Goal: Information Seeking & Learning: Learn about a topic

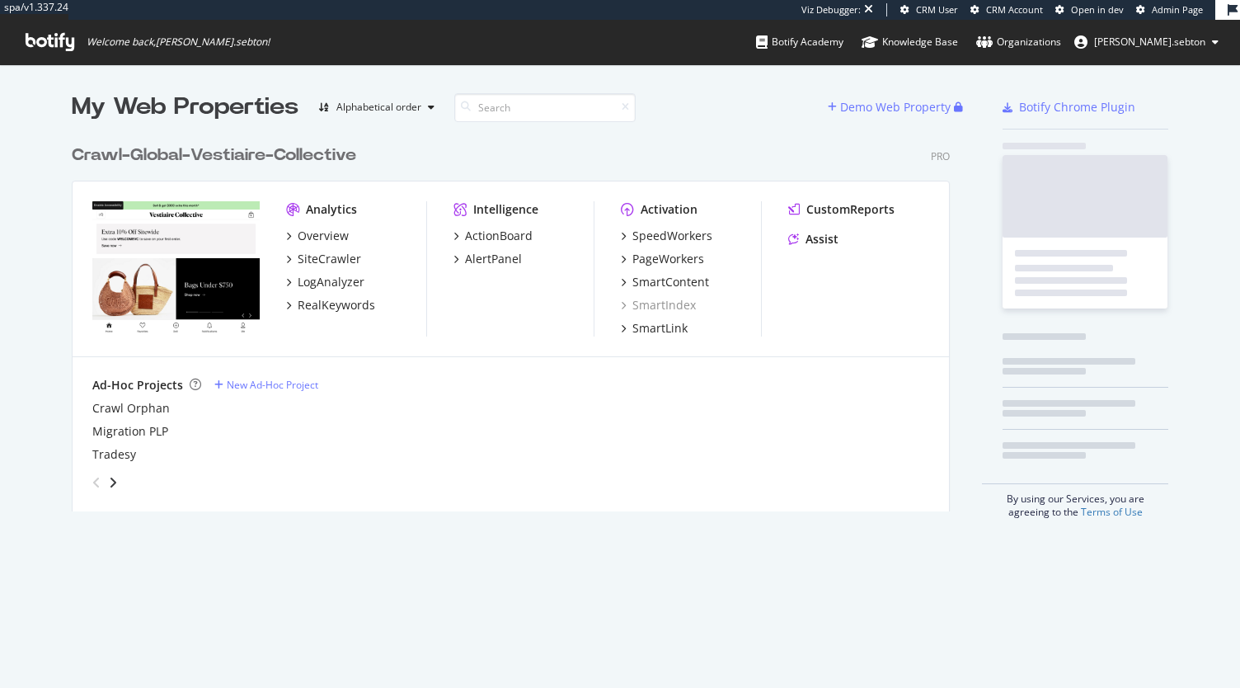
scroll to position [374, 878]
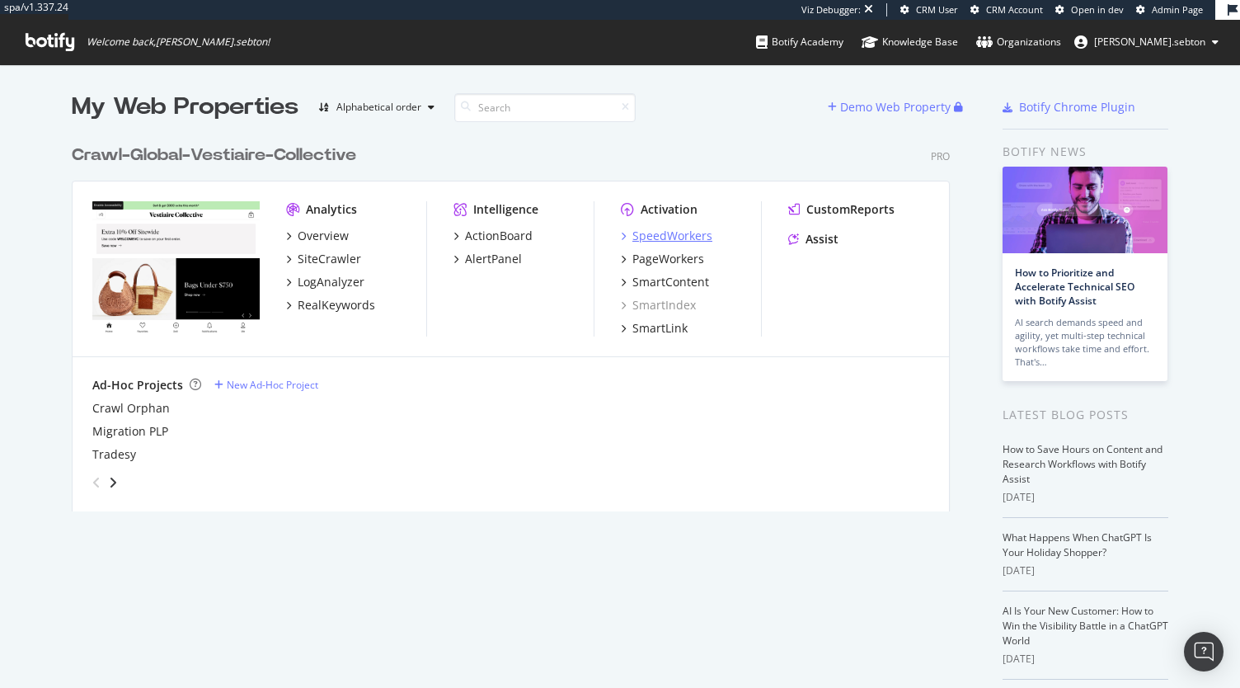
click at [647, 233] on div "SpeedWorkers" at bounding box center [672, 236] width 80 height 16
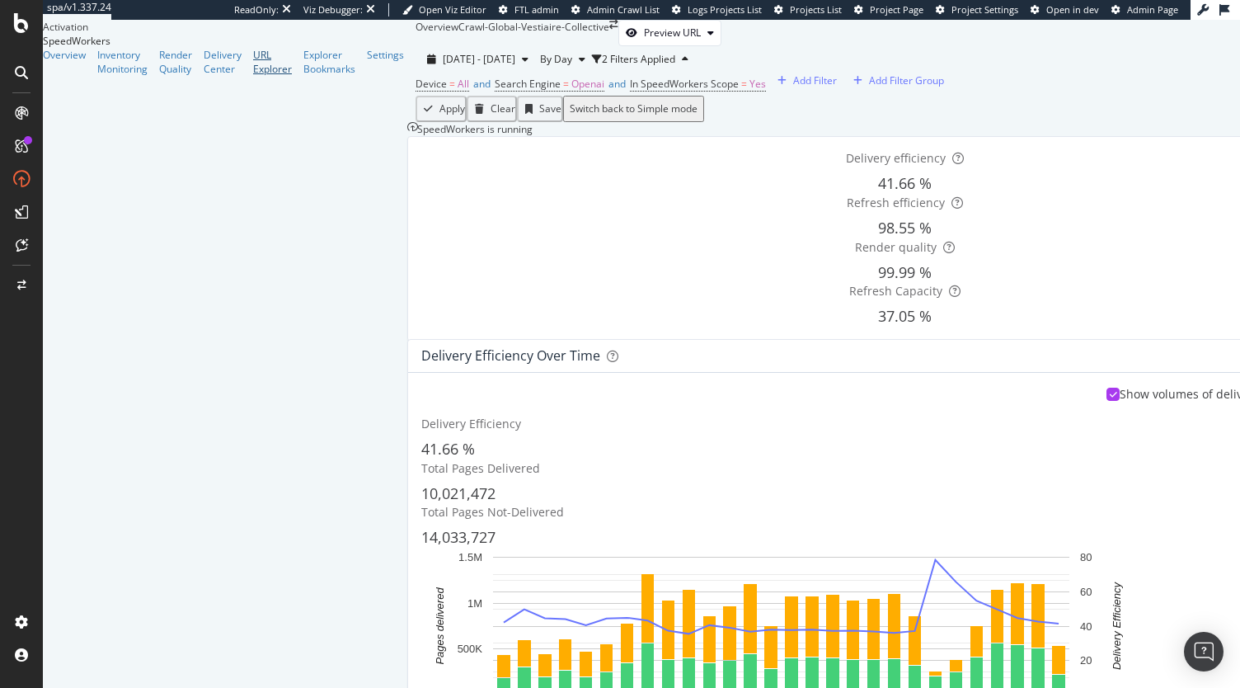
click at [253, 76] on div "URL Explorer" at bounding box center [272, 62] width 39 height 28
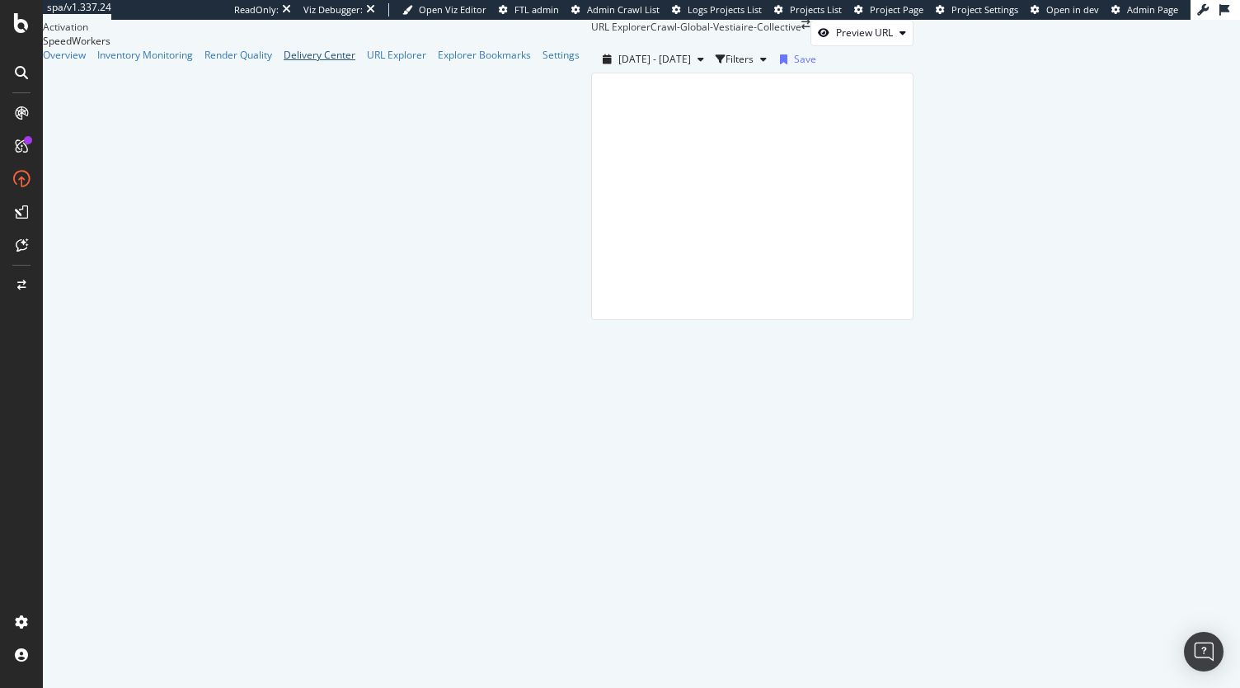
click at [284, 62] on div "Delivery Center" at bounding box center [320, 55] width 72 height 14
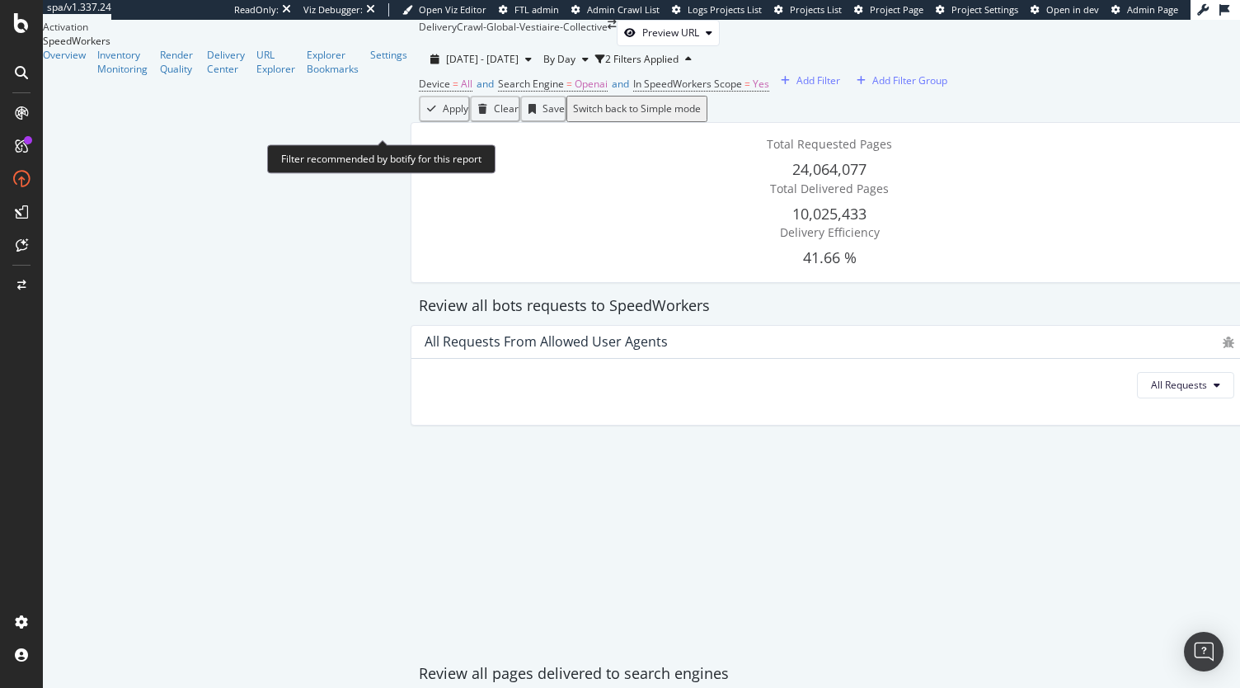
click at [419, 96] on span "Device = All and Search Engine = Openai and In SpeedWorkers Scope = Yes" at bounding box center [594, 84] width 350 height 23
click at [566, 91] on span "=" at bounding box center [569, 84] width 6 height 14
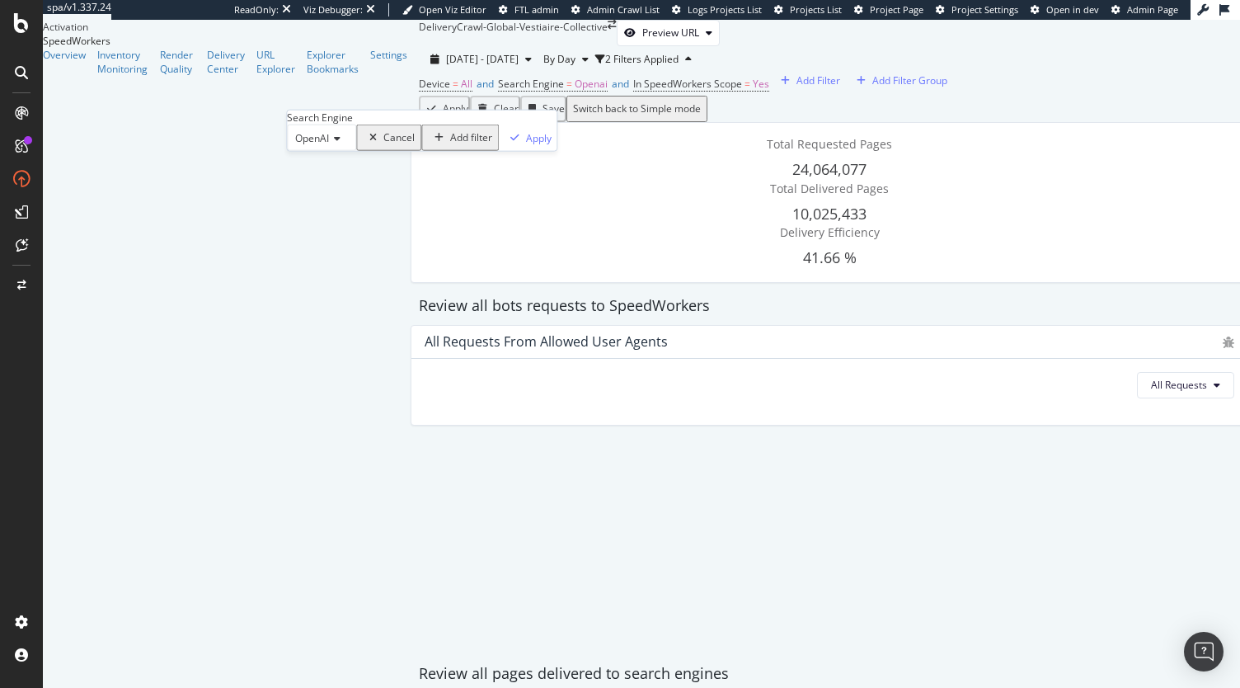
click at [329, 145] on span "OpenAI" at bounding box center [312, 138] width 34 height 14
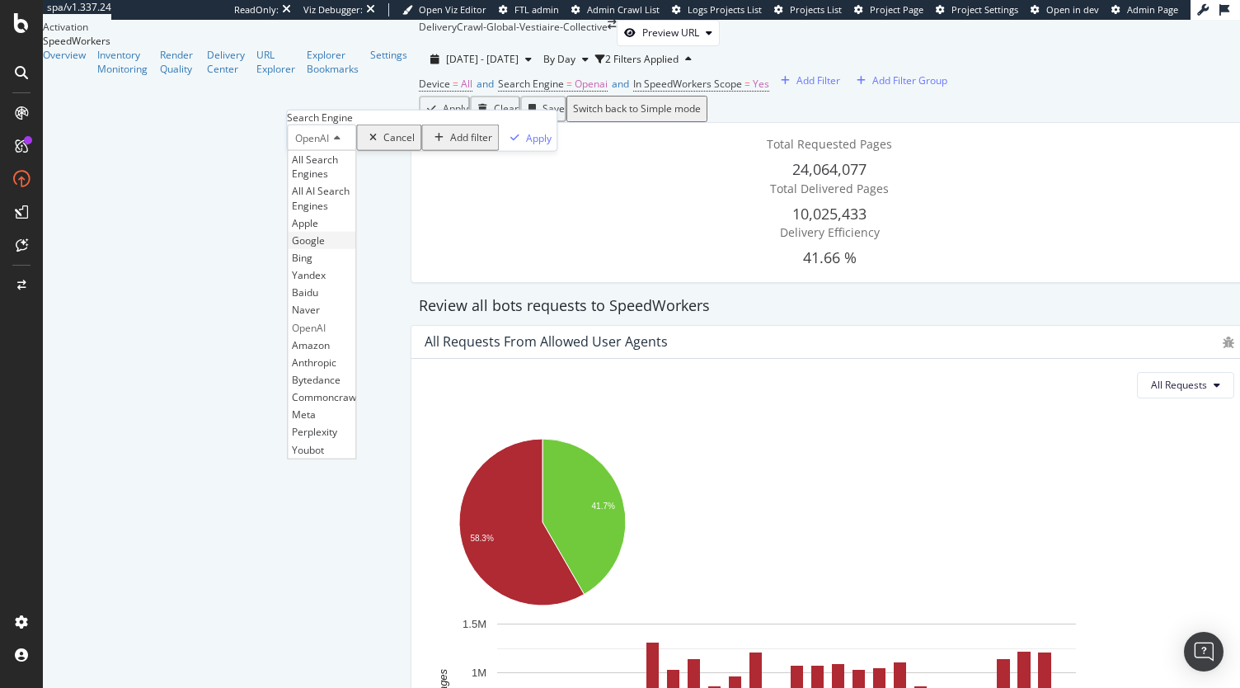
click at [341, 249] on div "Google" at bounding box center [322, 240] width 68 height 17
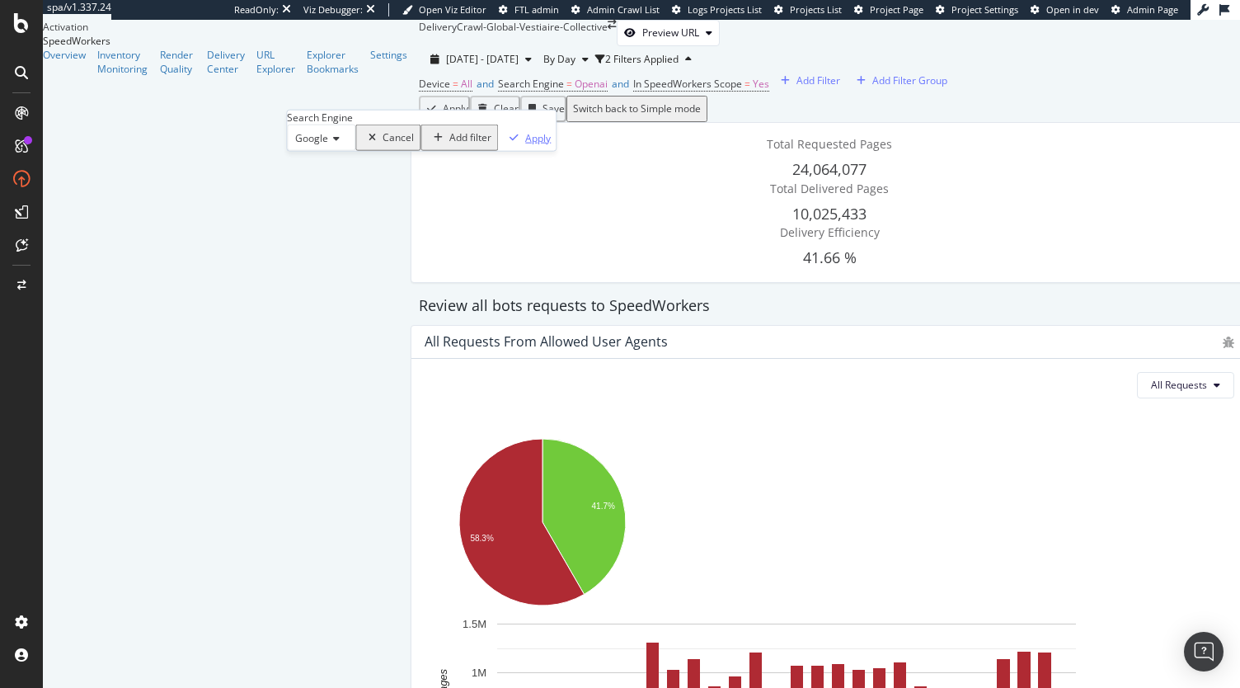
click at [525, 144] on div "Apply" at bounding box center [538, 137] width 26 height 14
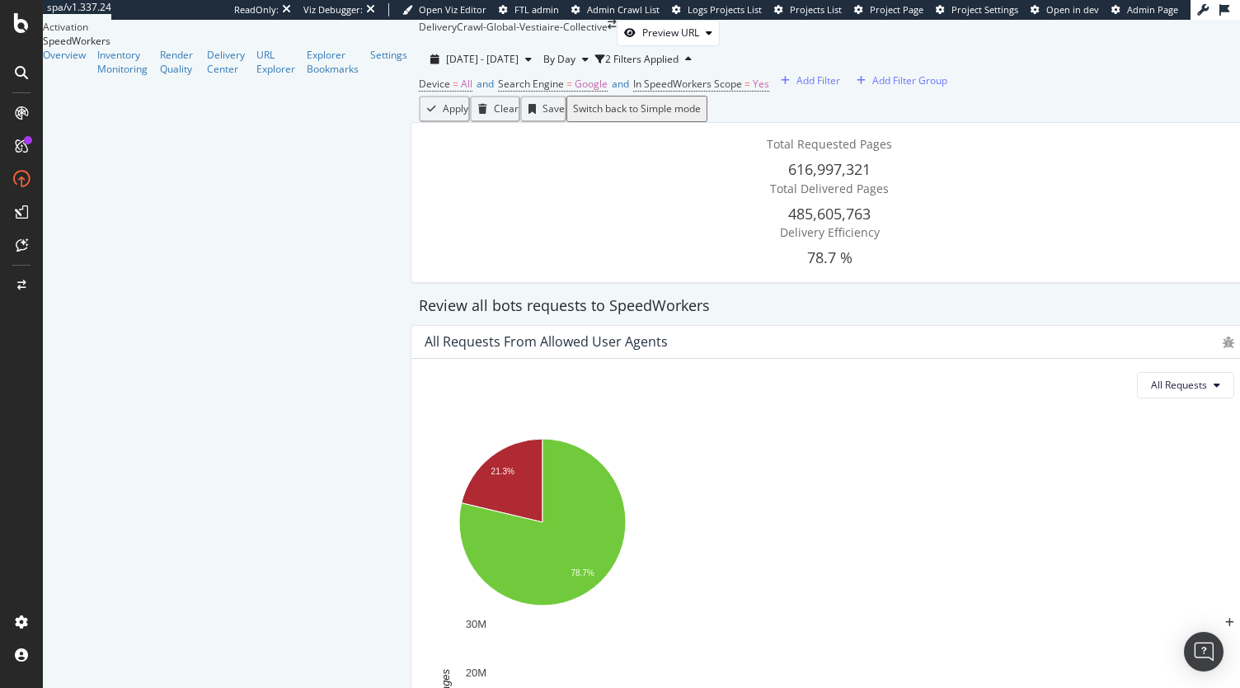
scroll to position [169, 0]
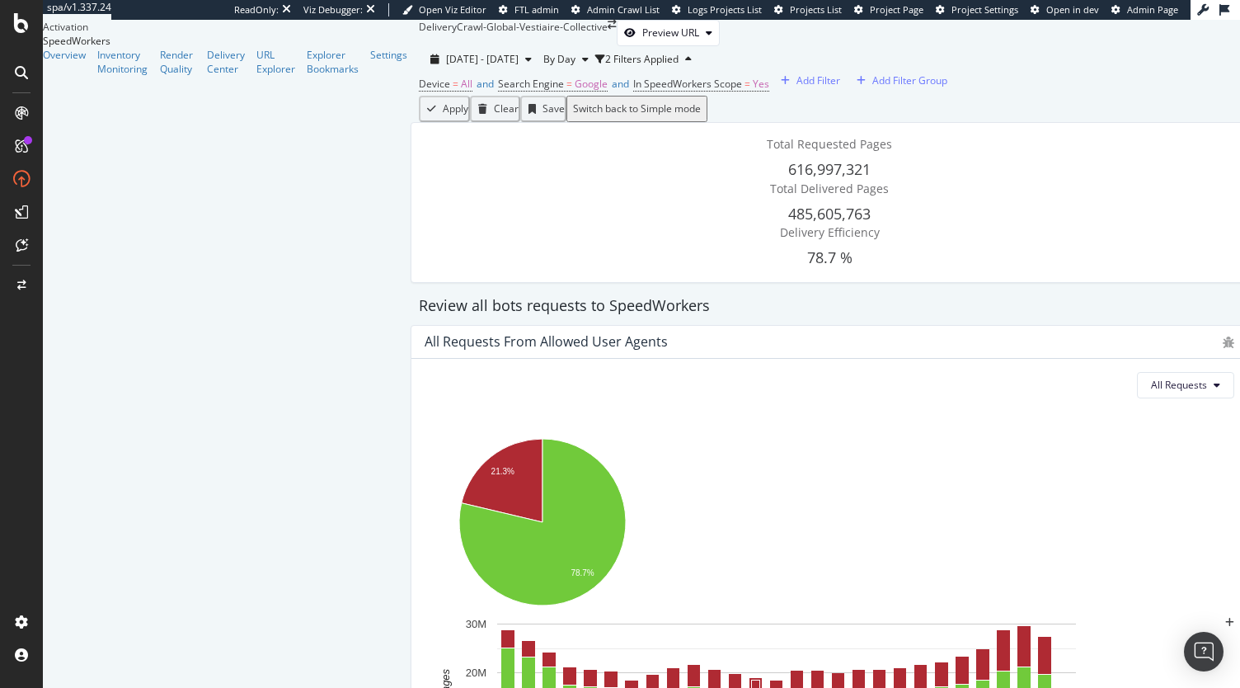
click at [138, 76] on div "Inventory Monitoring" at bounding box center [128, 62] width 63 height 28
click at [138, 76] on div "Inventory Monitoring" at bounding box center [122, 62] width 51 height 28
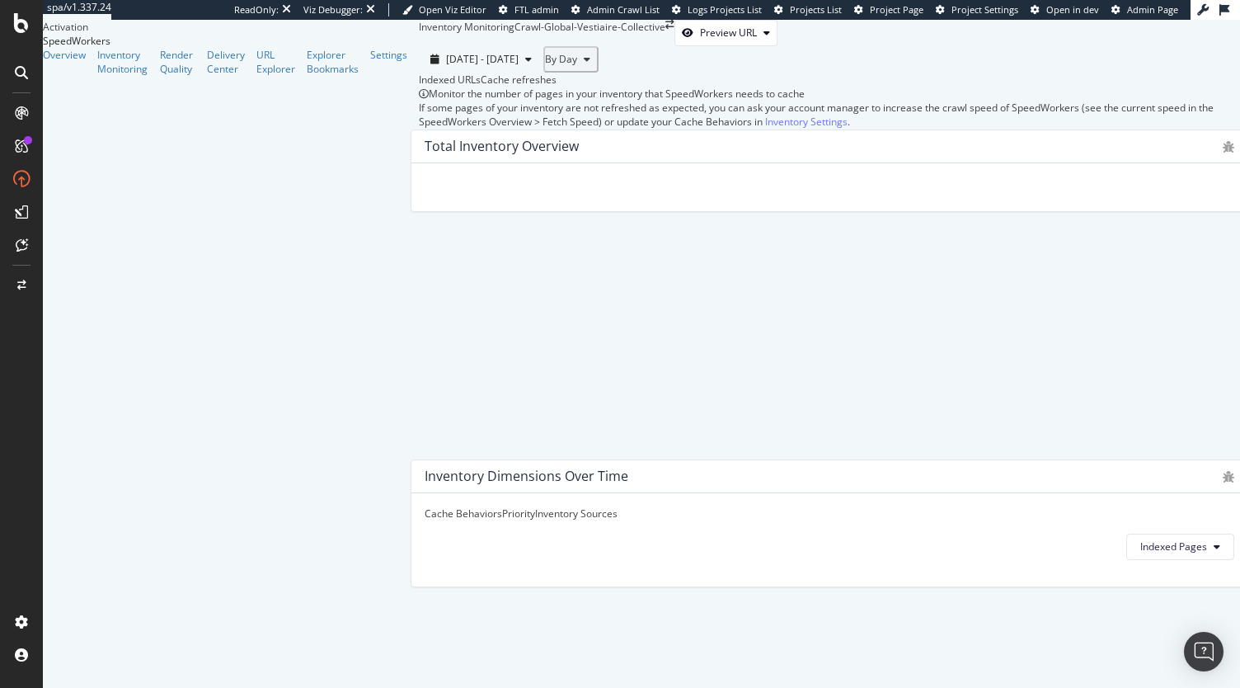
click at [481, 87] on div "Cache refreshes" at bounding box center [519, 80] width 76 height 14
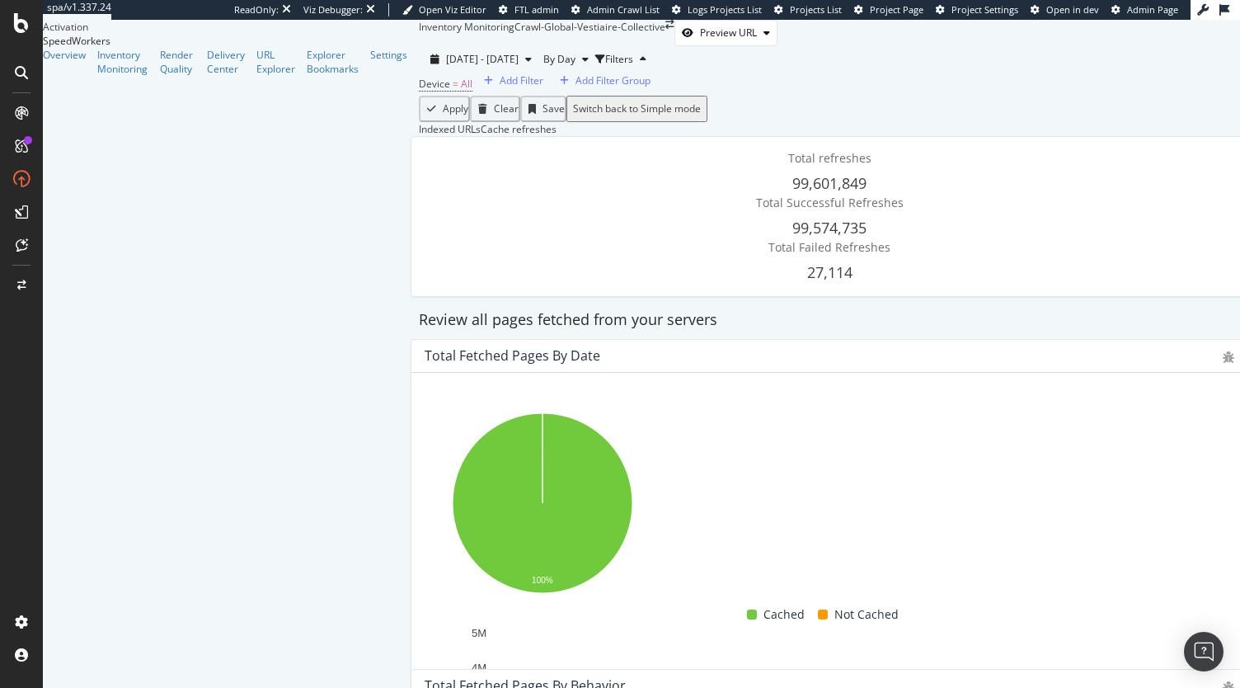
scroll to position [1137, 0]
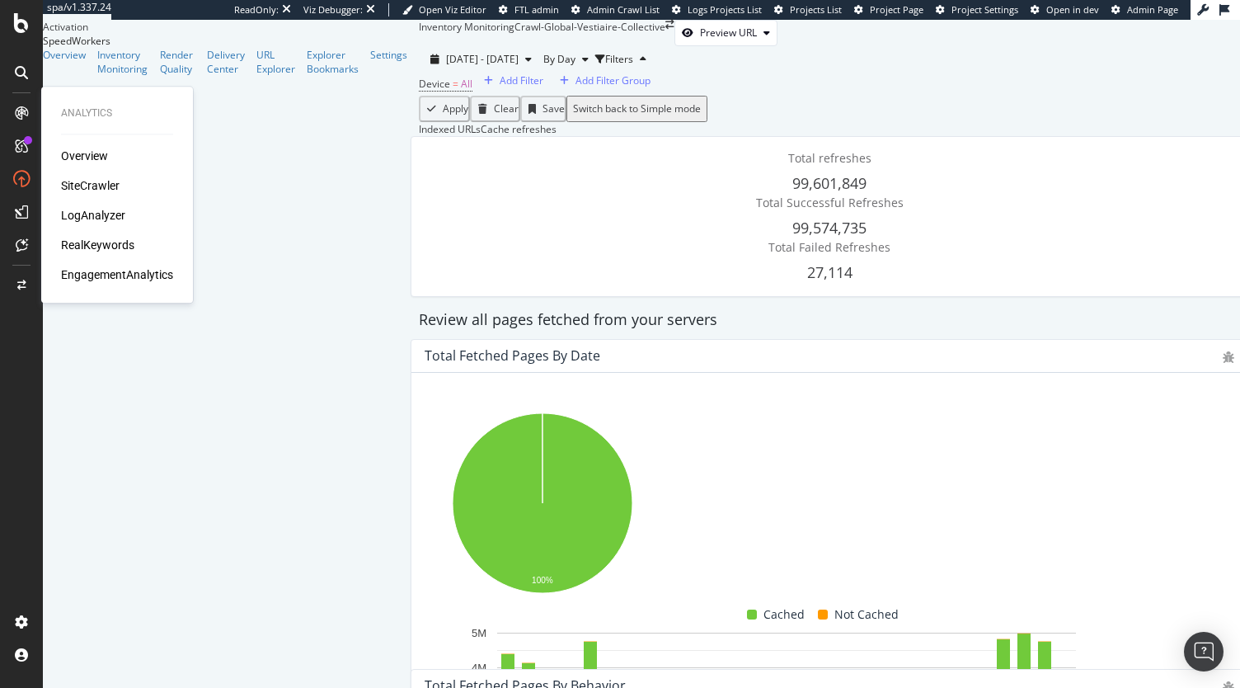
click at [80, 235] on div "Overview SiteCrawler LogAnalyzer RealKeywords EngagementAnalytics" at bounding box center [117, 215] width 112 height 135
click at [76, 249] on div "RealKeywords" at bounding box center [97, 245] width 73 height 16
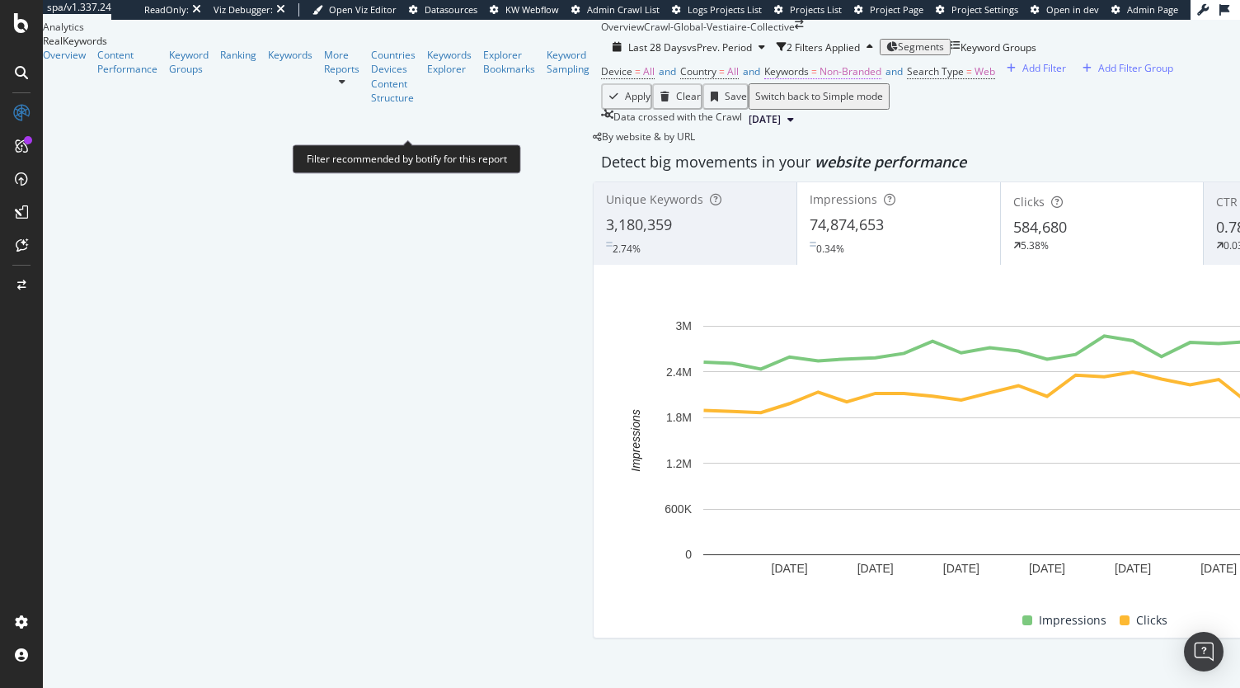
click at [819, 78] on span "Non-Branded" at bounding box center [850, 71] width 62 height 14
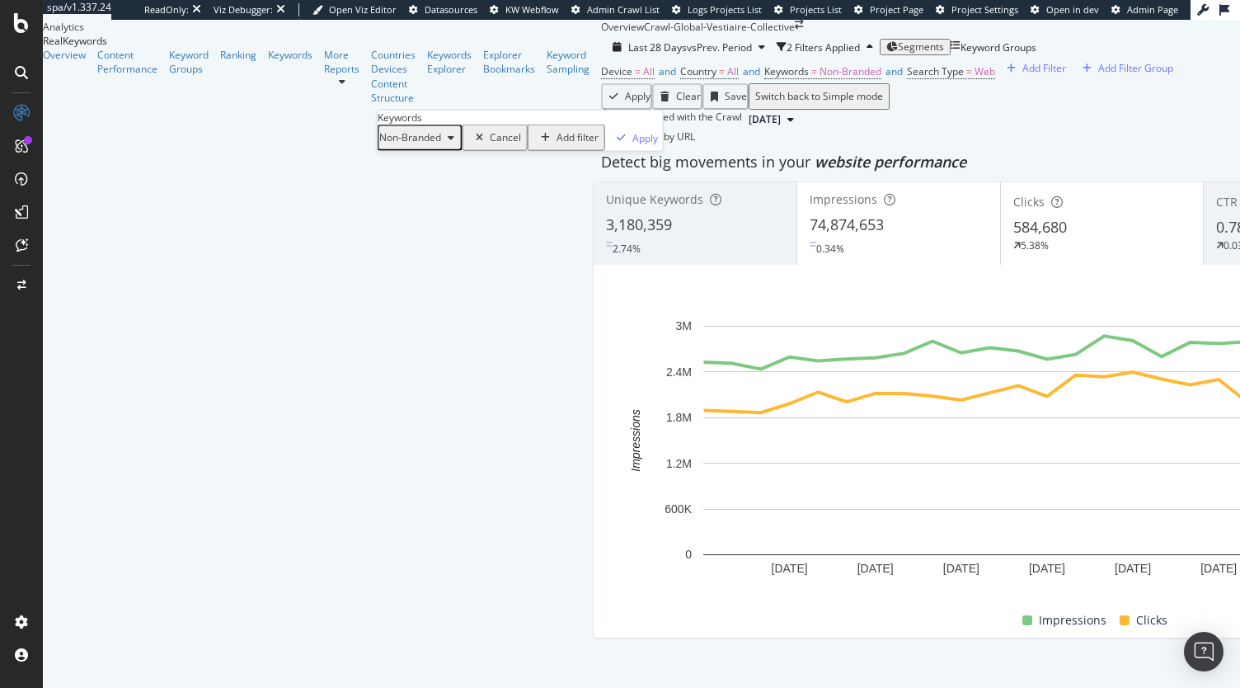
click at [425, 150] on div "Non-Branded Cancel Add filter Apply" at bounding box center [520, 137] width 285 height 26
click at [420, 148] on div "Non-Branded" at bounding box center [420, 137] width 82 height 21
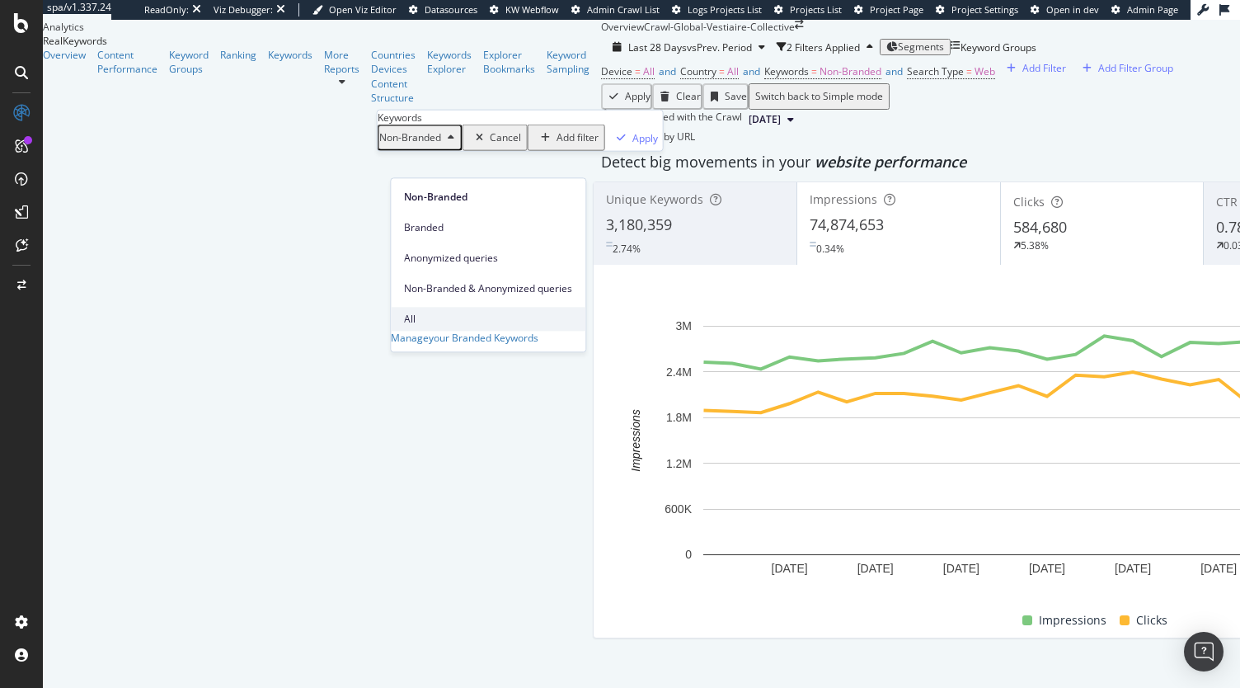
click at [438, 312] on span "All" at bounding box center [488, 319] width 168 height 15
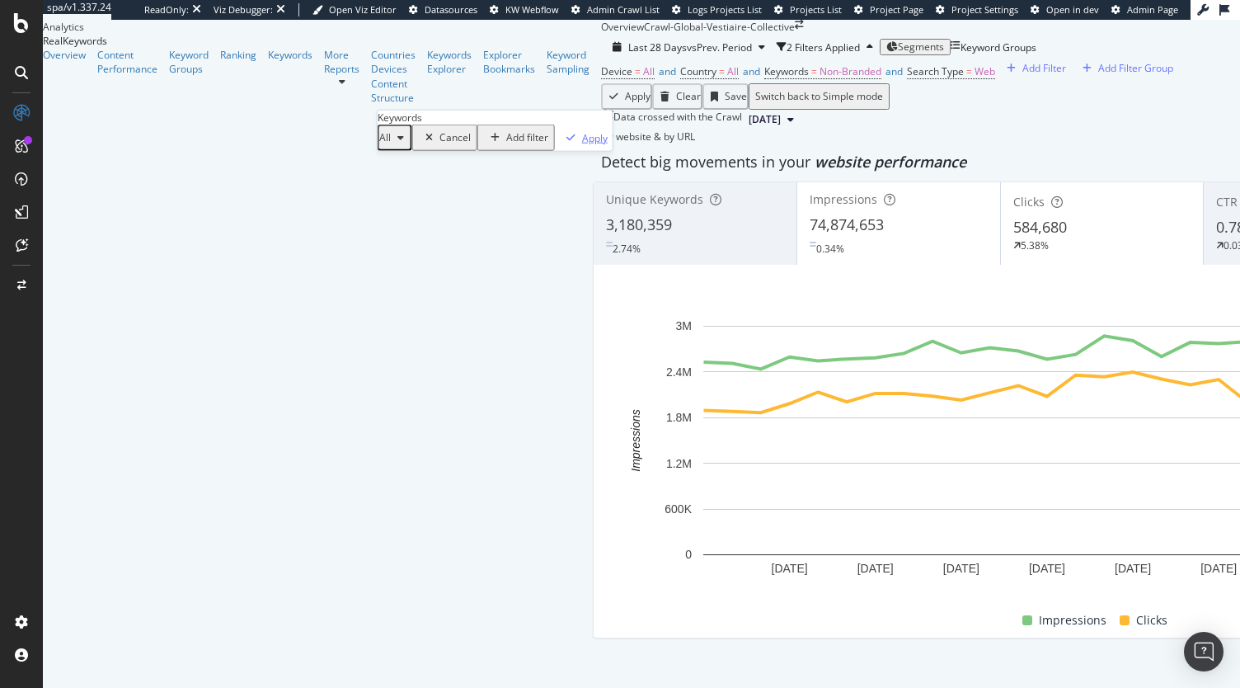
click at [582, 144] on div "Apply" at bounding box center [595, 137] width 26 height 14
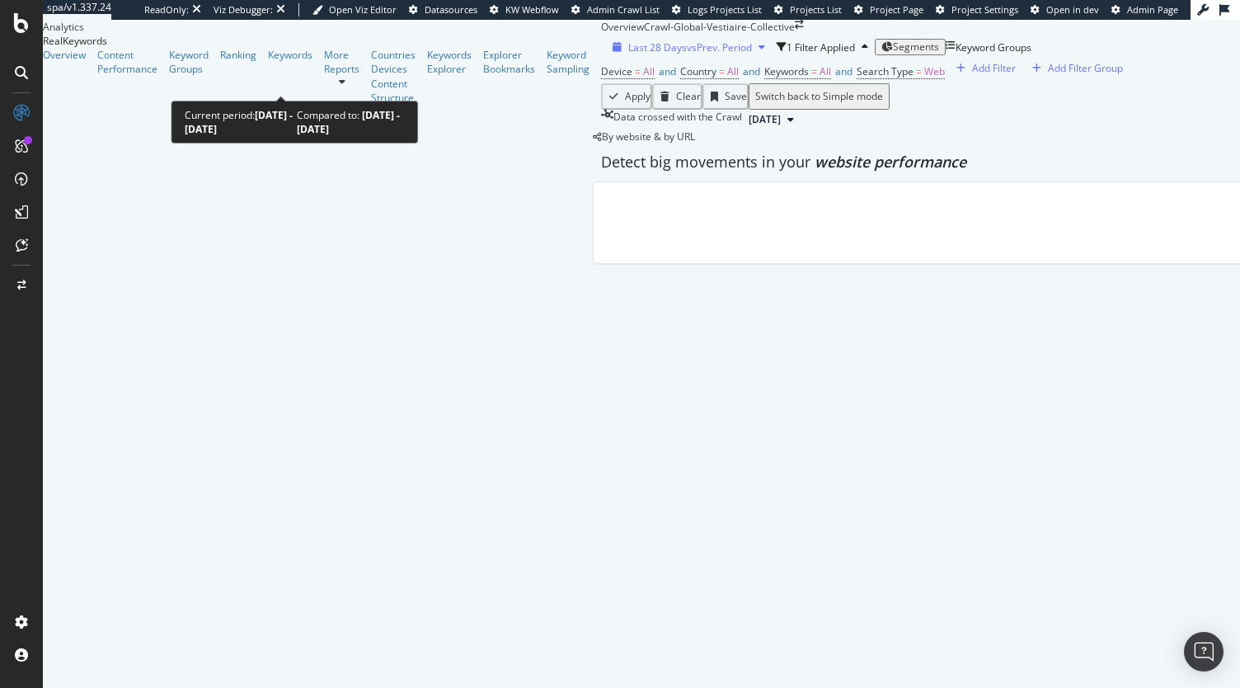
click at [606, 54] on div "Last 28 Days vs Prev. Period" at bounding box center [689, 47] width 166 height 14
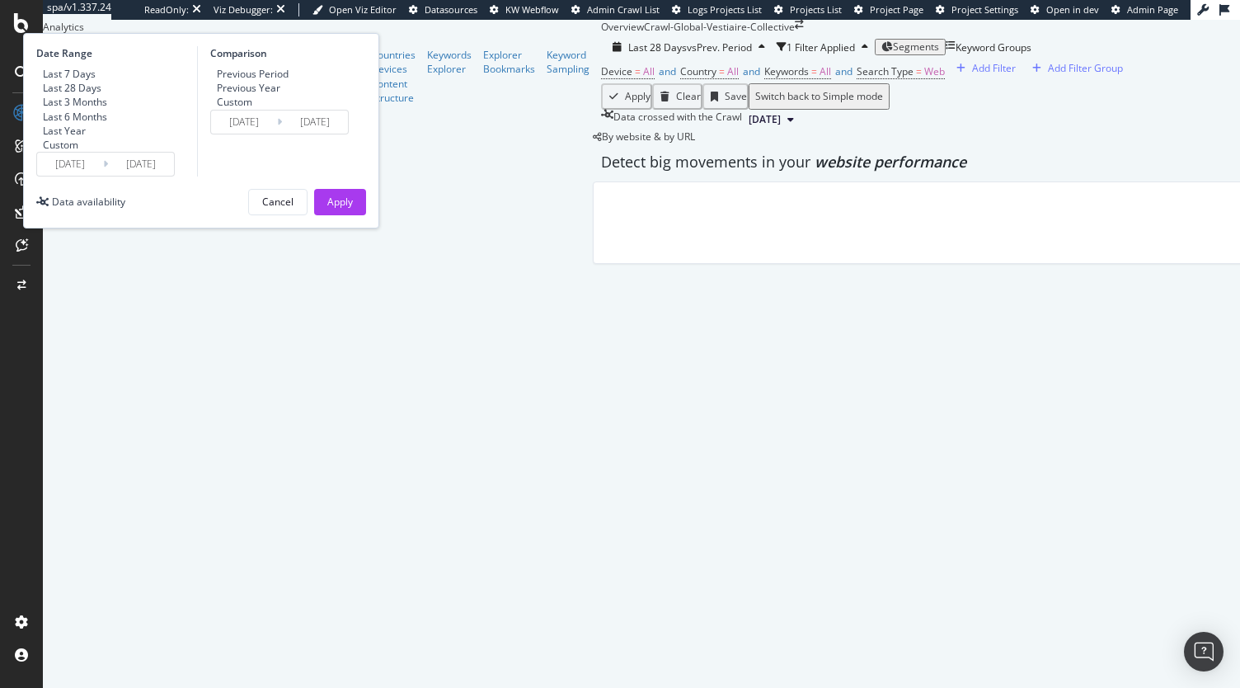
click at [103, 176] on input "[DATE]" at bounding box center [70, 164] width 66 height 23
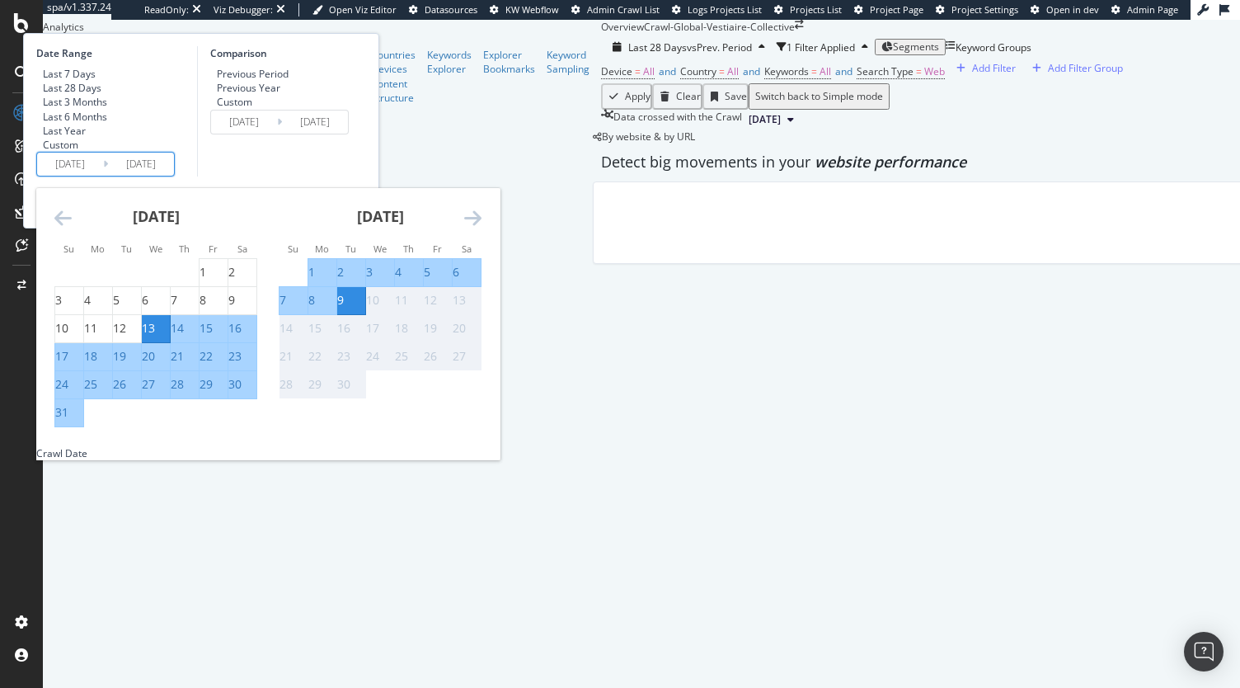
click at [373, 280] on div "3" at bounding box center [369, 272] width 7 height 16
type input "[DATE]"
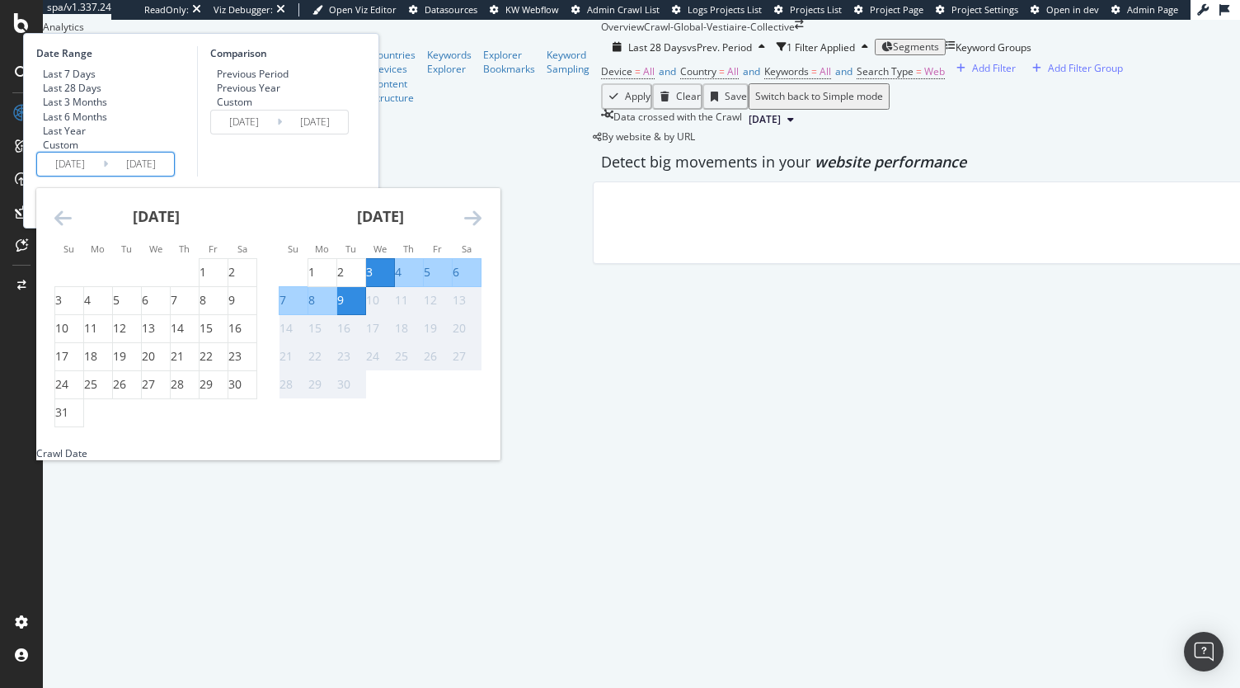
click at [344, 308] on div "9" at bounding box center [340, 300] width 7 height 16
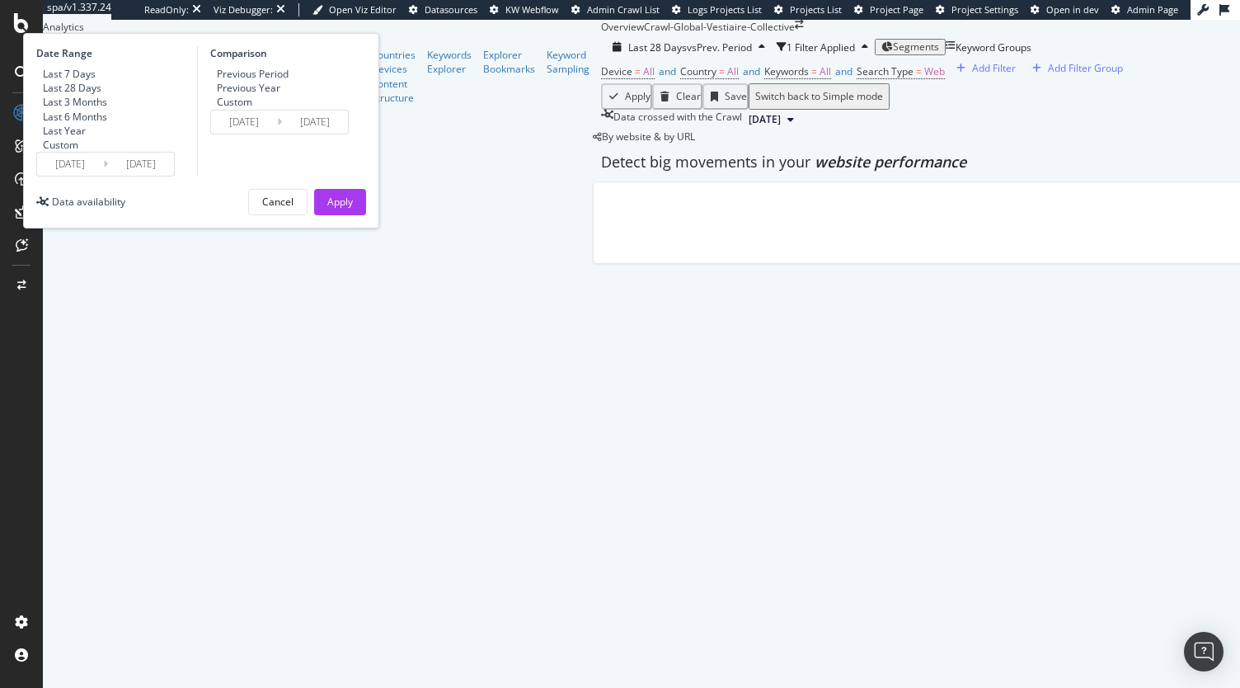
click at [289, 109] on div "Previous Period Previous Year Custom" at bounding box center [249, 88] width 78 height 42
click at [280, 95] on div "Previous Year" at bounding box center [248, 88] width 63 height 14
type input "[DATE]"
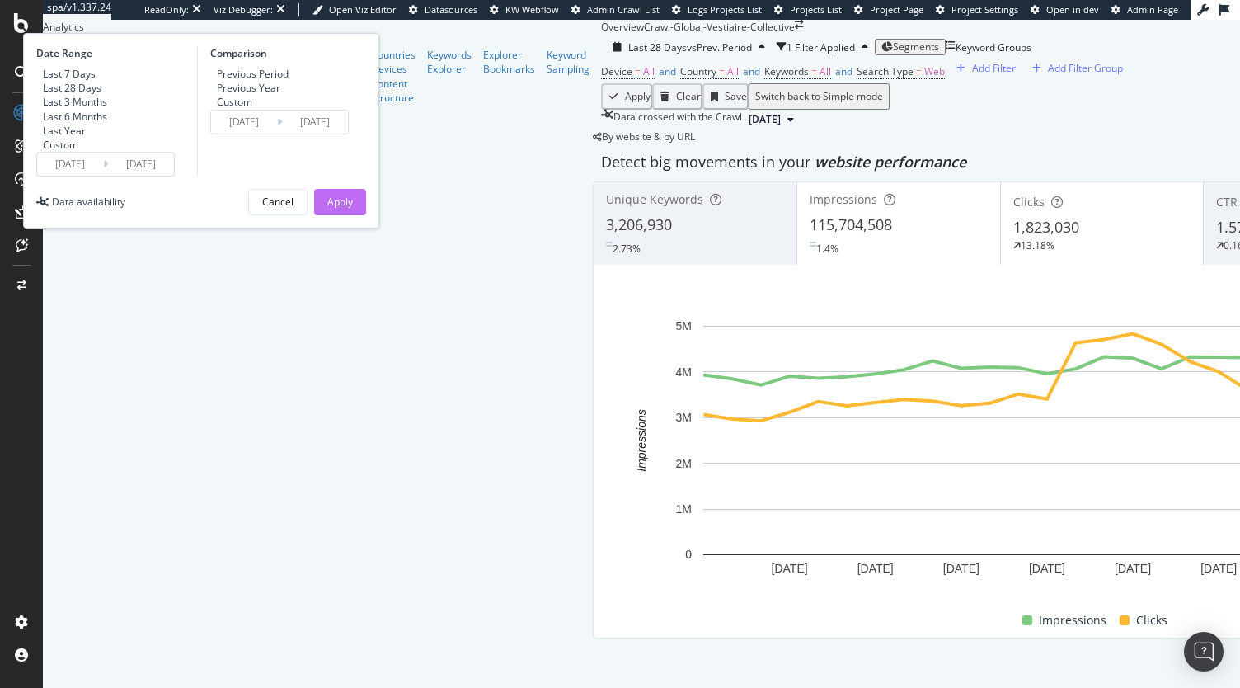
click at [353, 214] on div "Apply" at bounding box center [340, 202] width 26 height 25
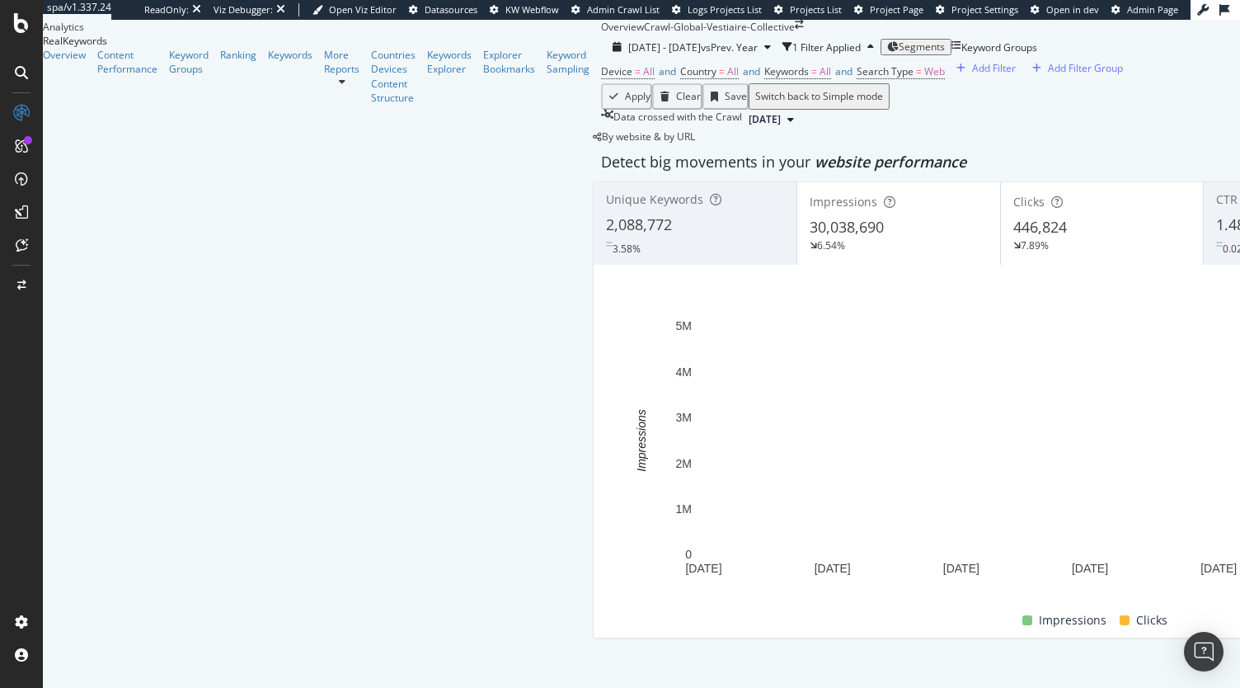
scroll to position [467, 0]
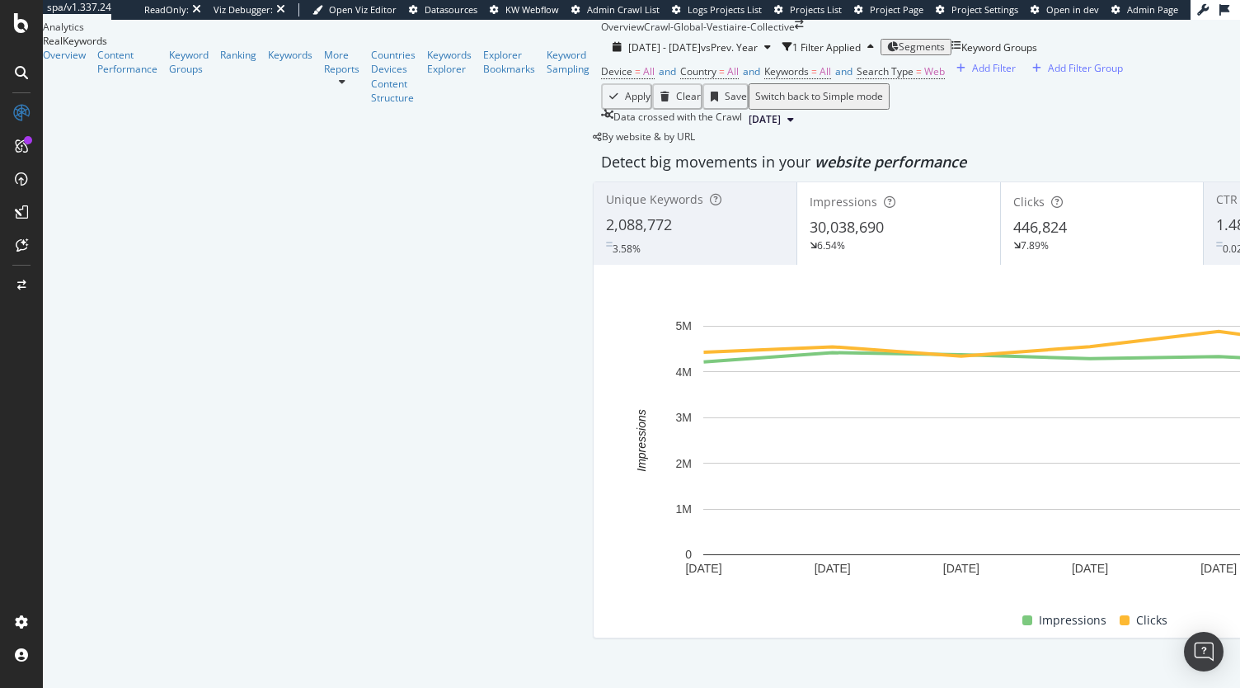
scroll to position [1378, 0]
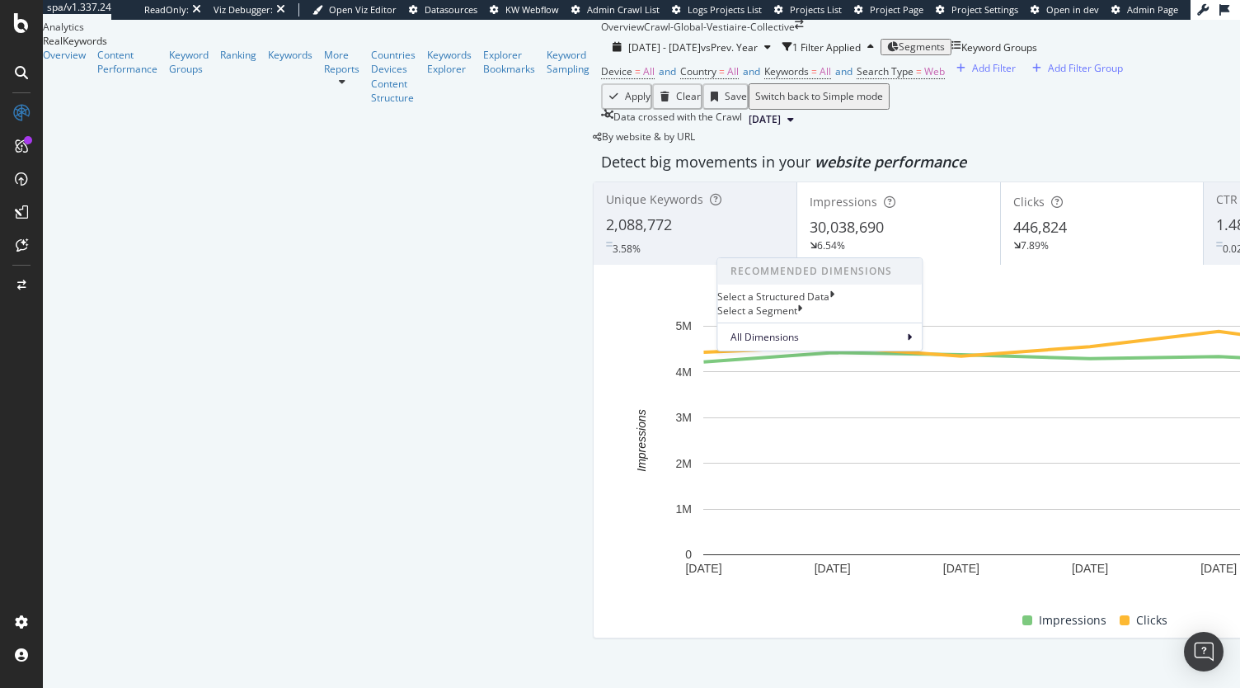
click at [856, 317] on div "Select a Segment" at bounding box center [819, 310] width 204 height 14
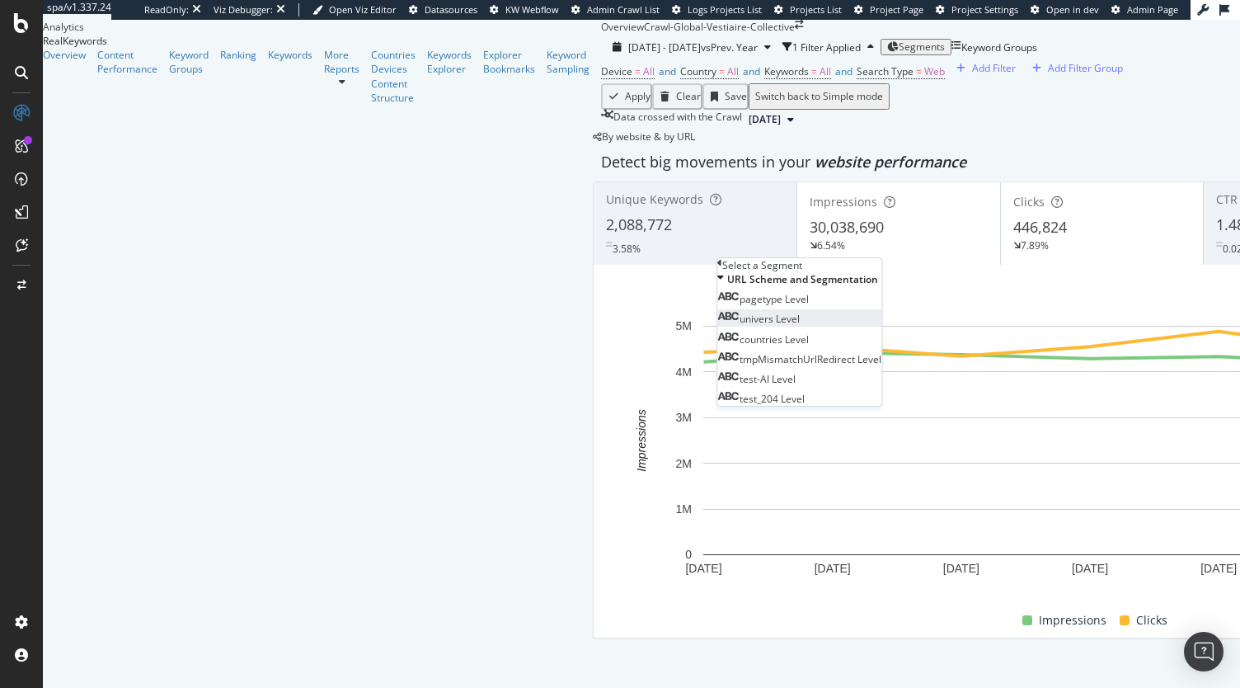
click at [800, 326] on div "univers Level" at bounding box center [758, 319] width 82 height 14
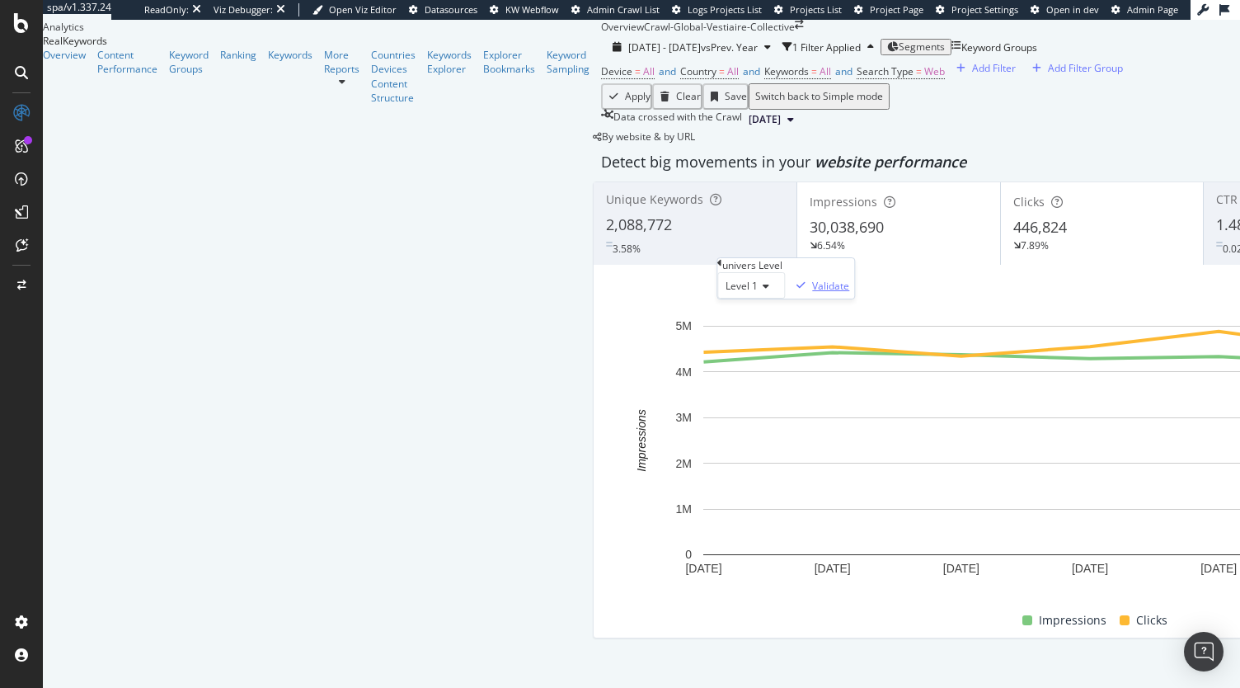
click at [849, 293] on div "Validate" at bounding box center [830, 286] width 37 height 14
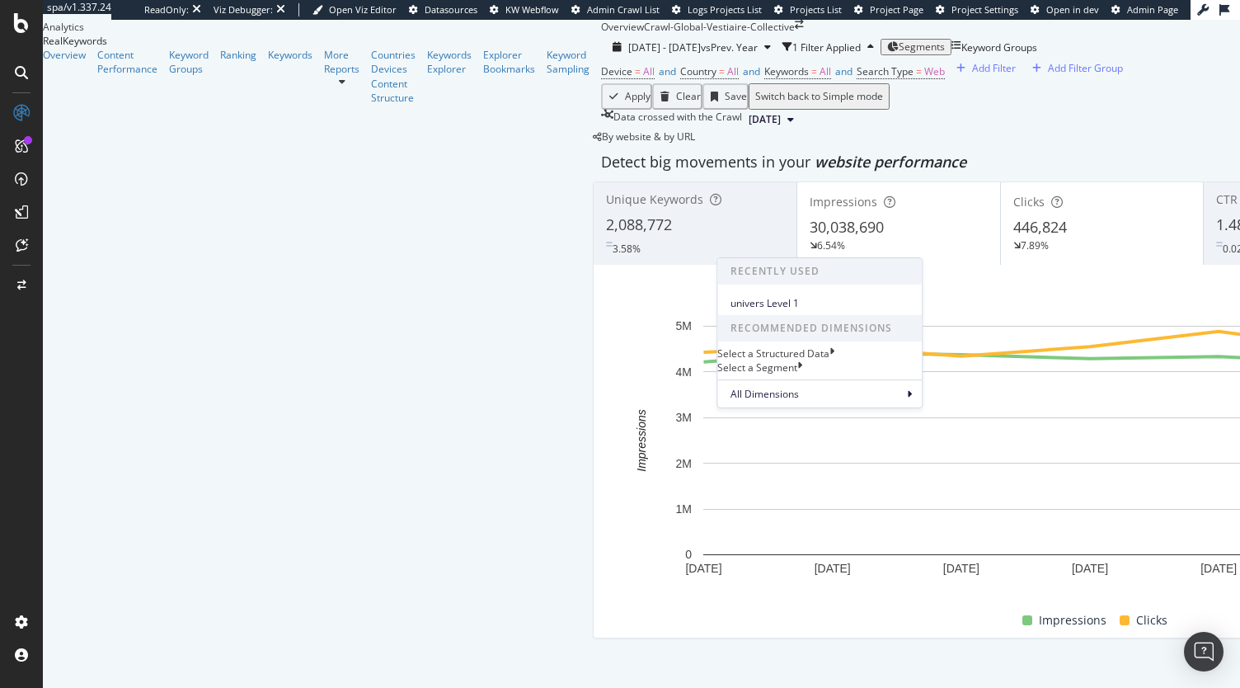
click at [796, 374] on div "Select a Segment" at bounding box center [757, 367] width 80 height 14
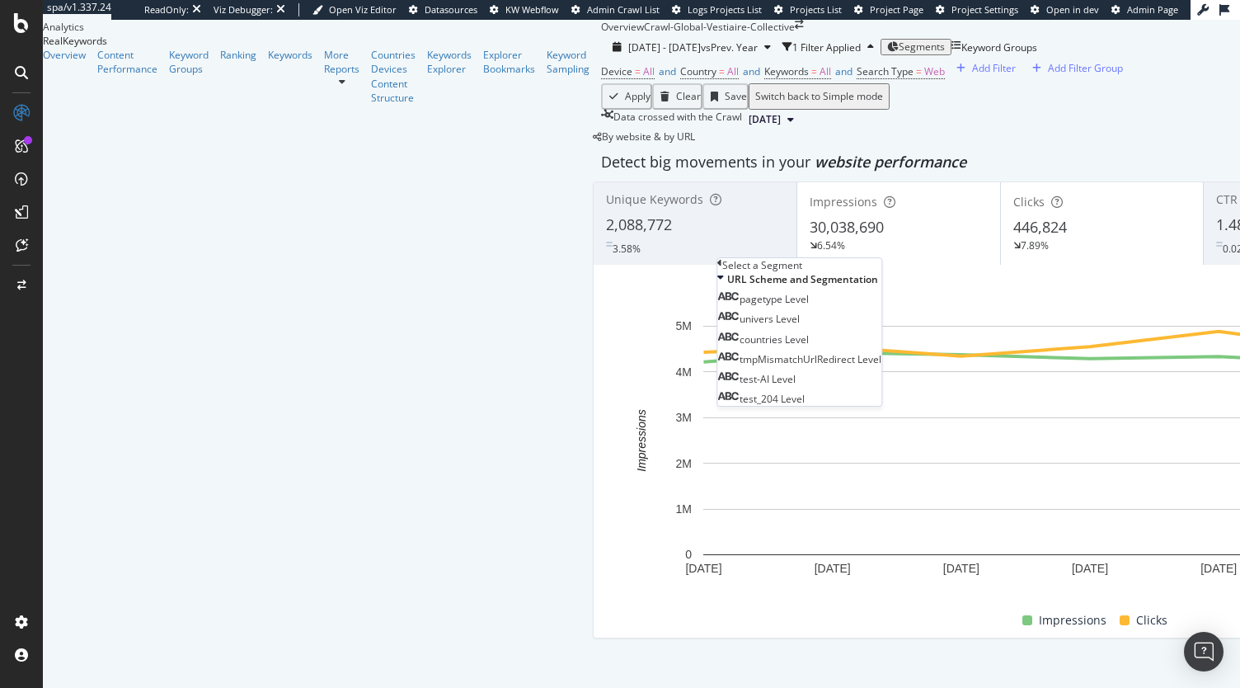
click at [899, 43] on span "Segments" at bounding box center [922, 47] width 46 height 14
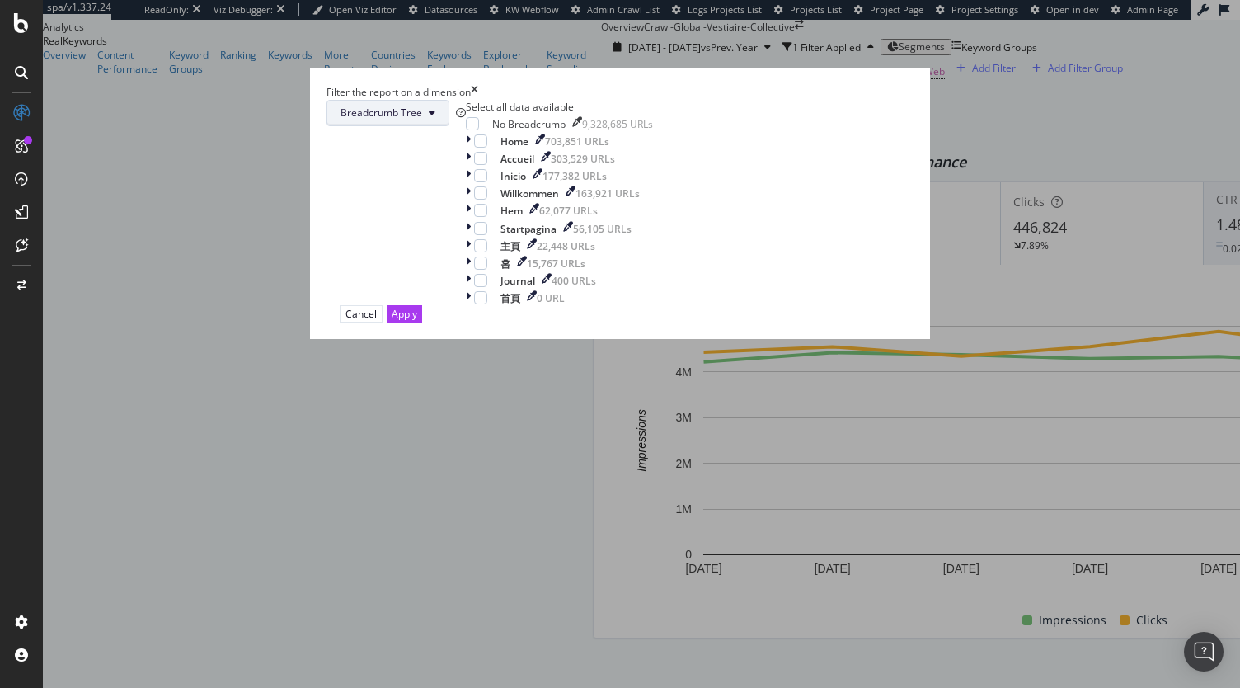
click at [422, 120] on span "Breadcrumb Tree" at bounding box center [381, 113] width 82 height 14
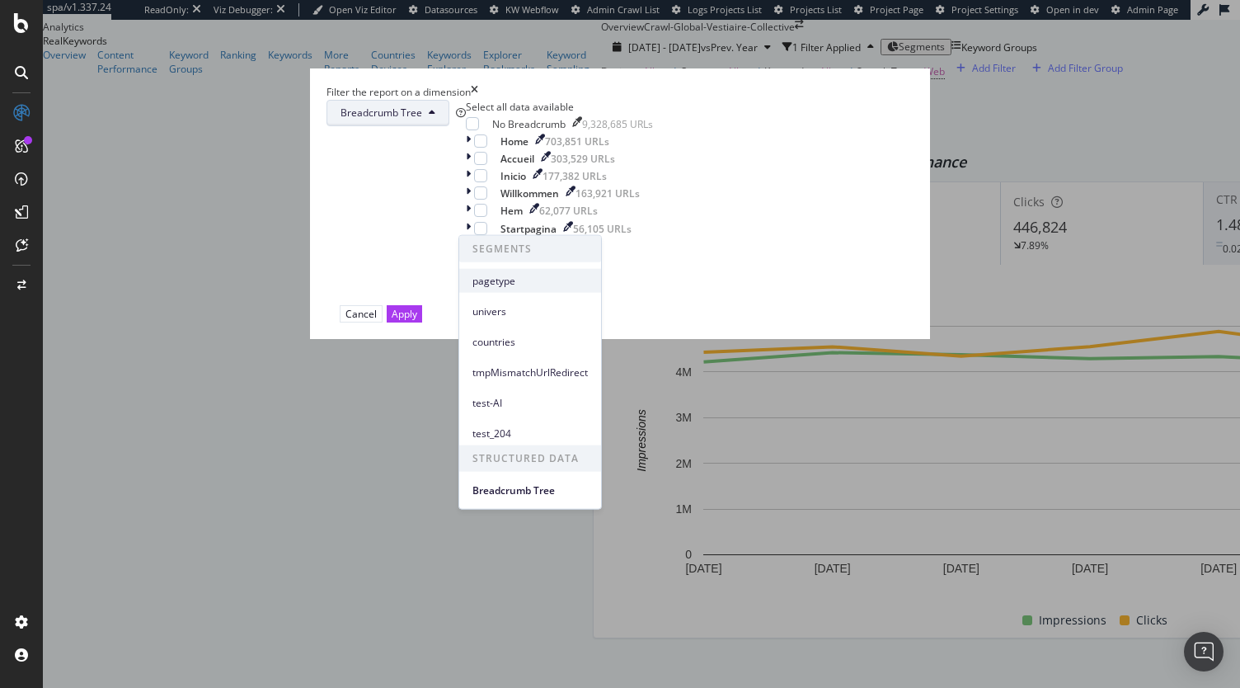
click at [499, 278] on span "pagetype" at bounding box center [529, 280] width 115 height 15
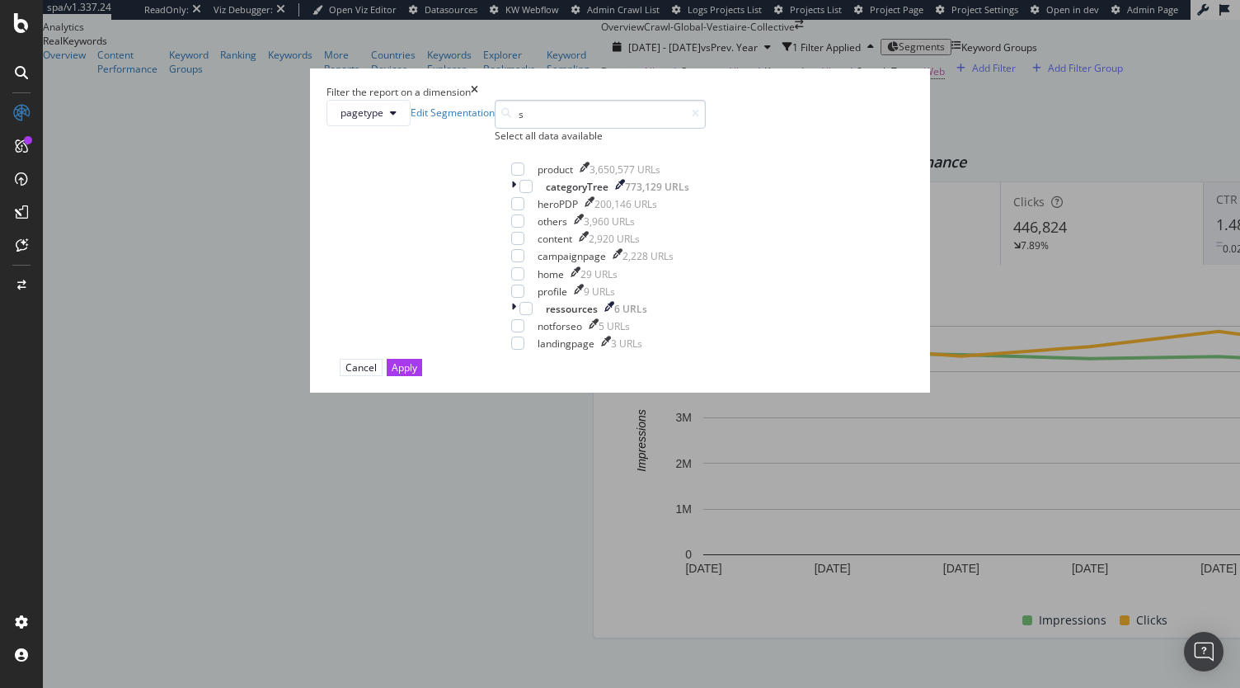
click at [519, 129] on input "s" at bounding box center [600, 114] width 211 height 29
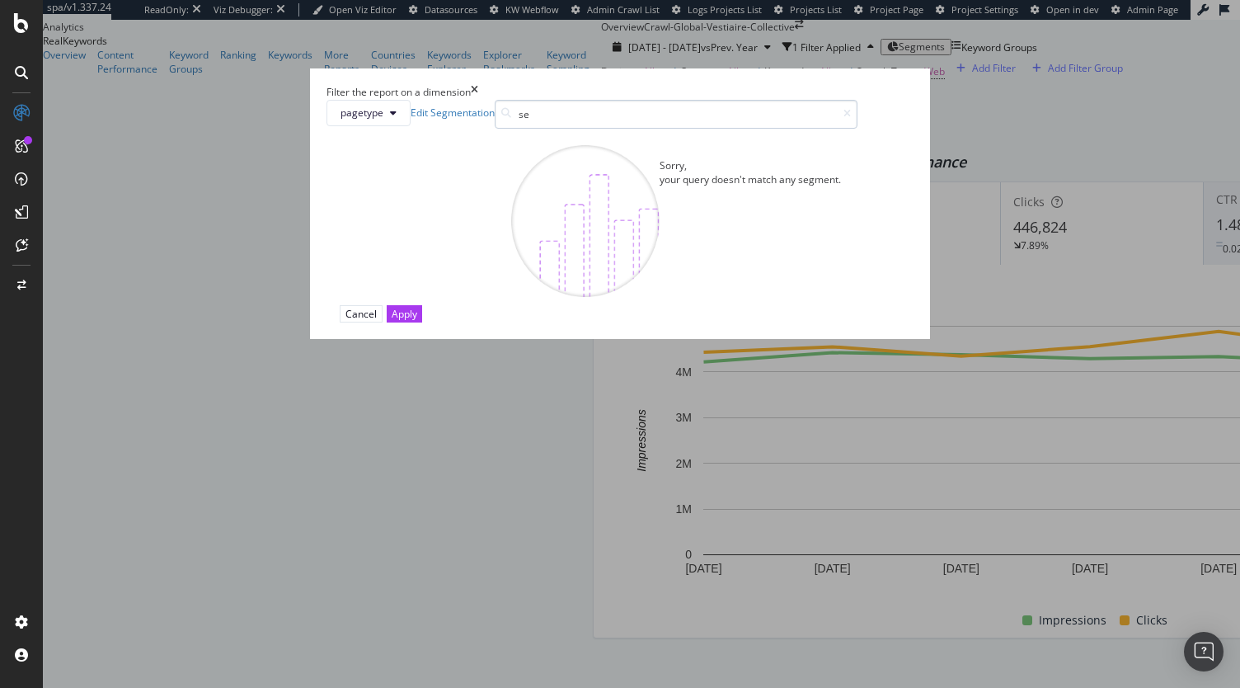
type input "s"
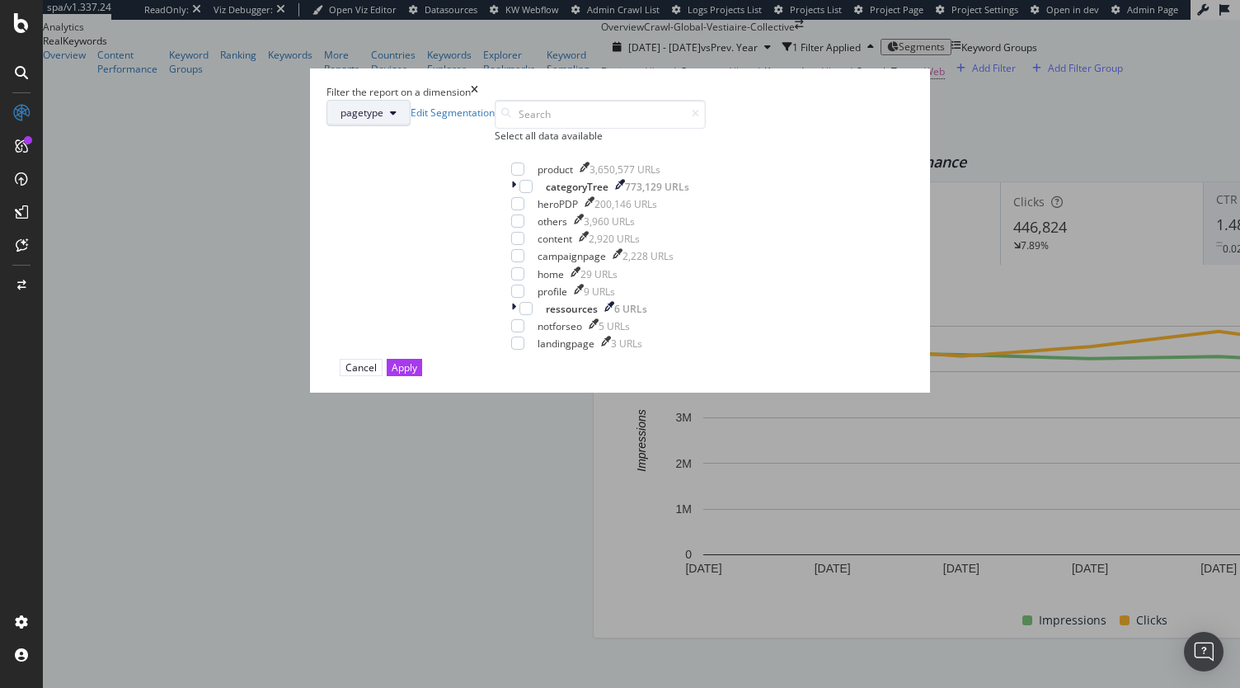
click at [383, 120] on span "pagetype" at bounding box center [361, 113] width 43 height 14
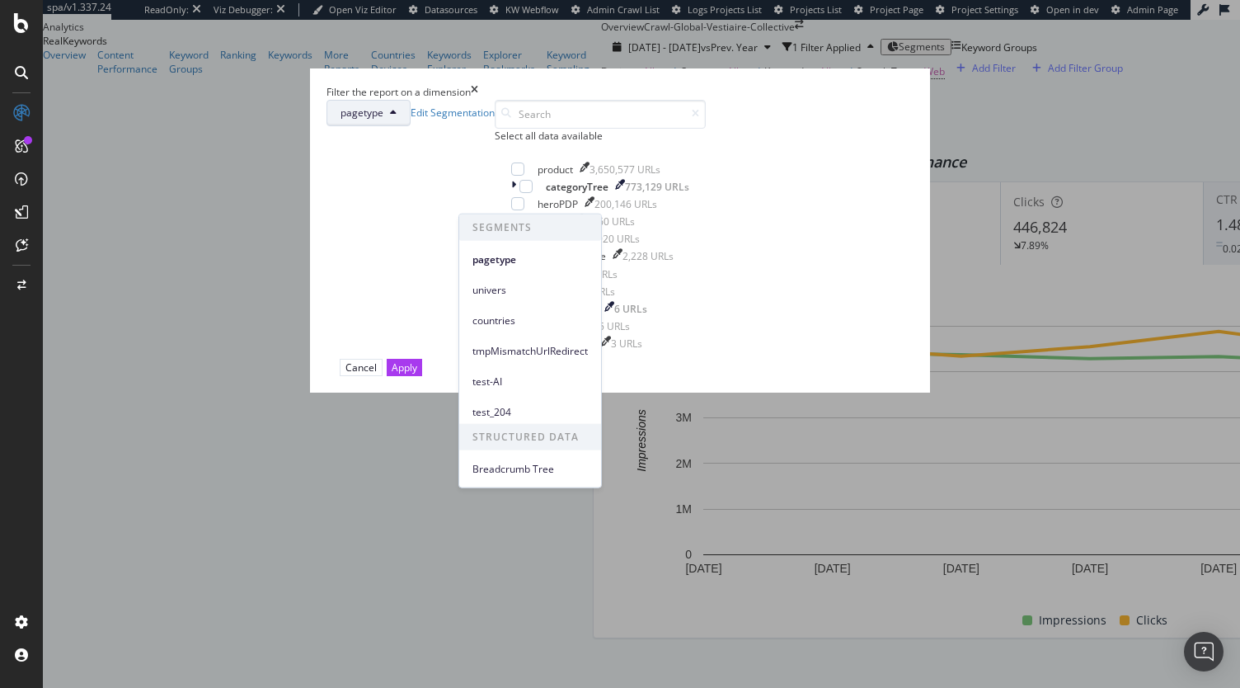
click at [411, 126] on button "pagetype" at bounding box center [368, 113] width 84 height 26
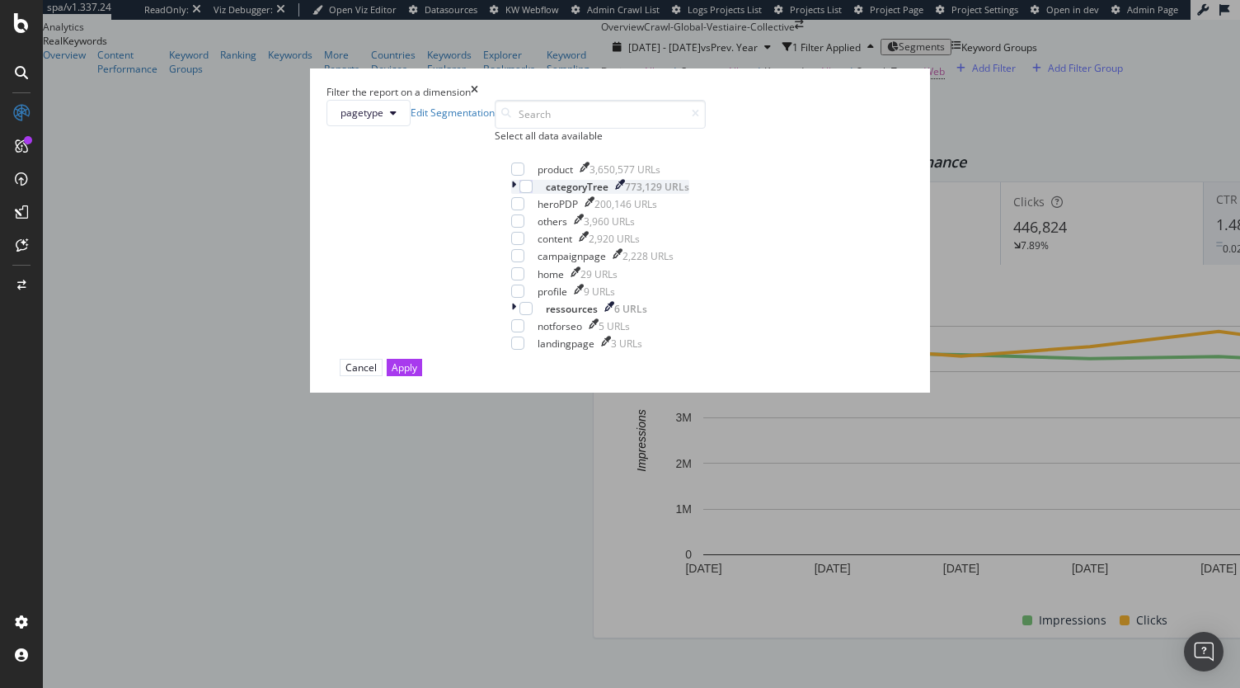
click at [511, 194] on icon "modal" at bounding box center [513, 187] width 5 height 14
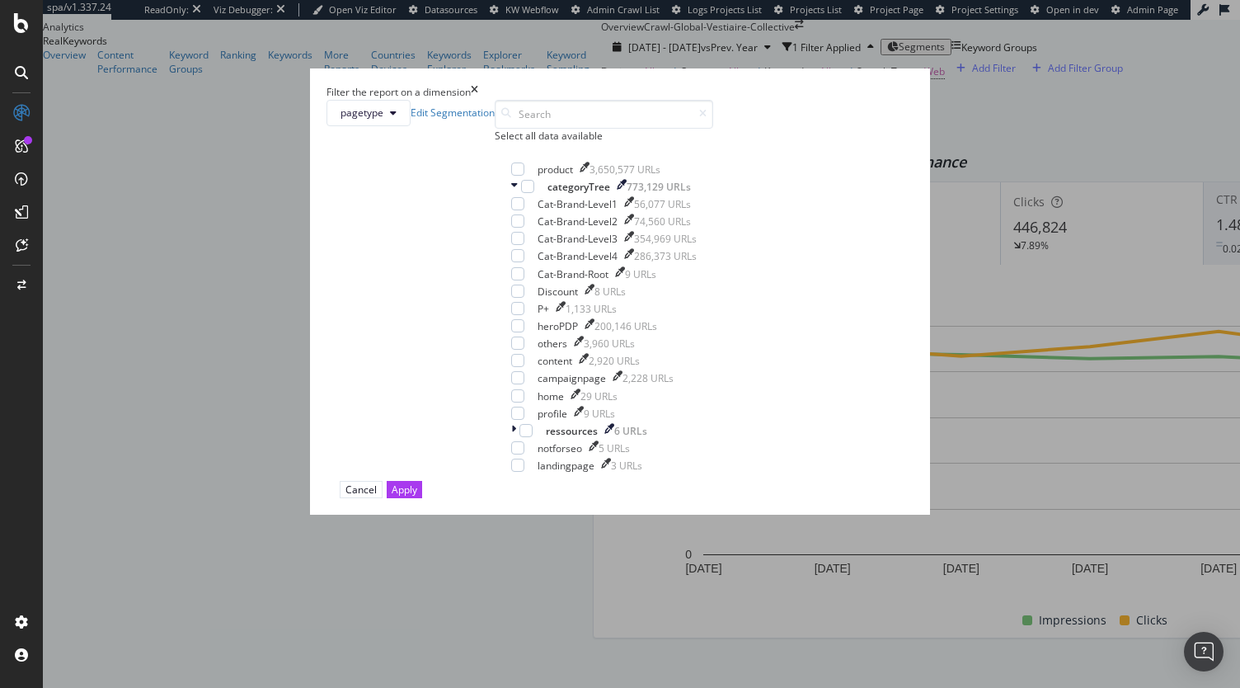
click at [771, 96] on div "Filter the report on a dimension" at bounding box center [619, 92] width 587 height 14
click at [478, 96] on icon "times" at bounding box center [474, 92] width 7 height 14
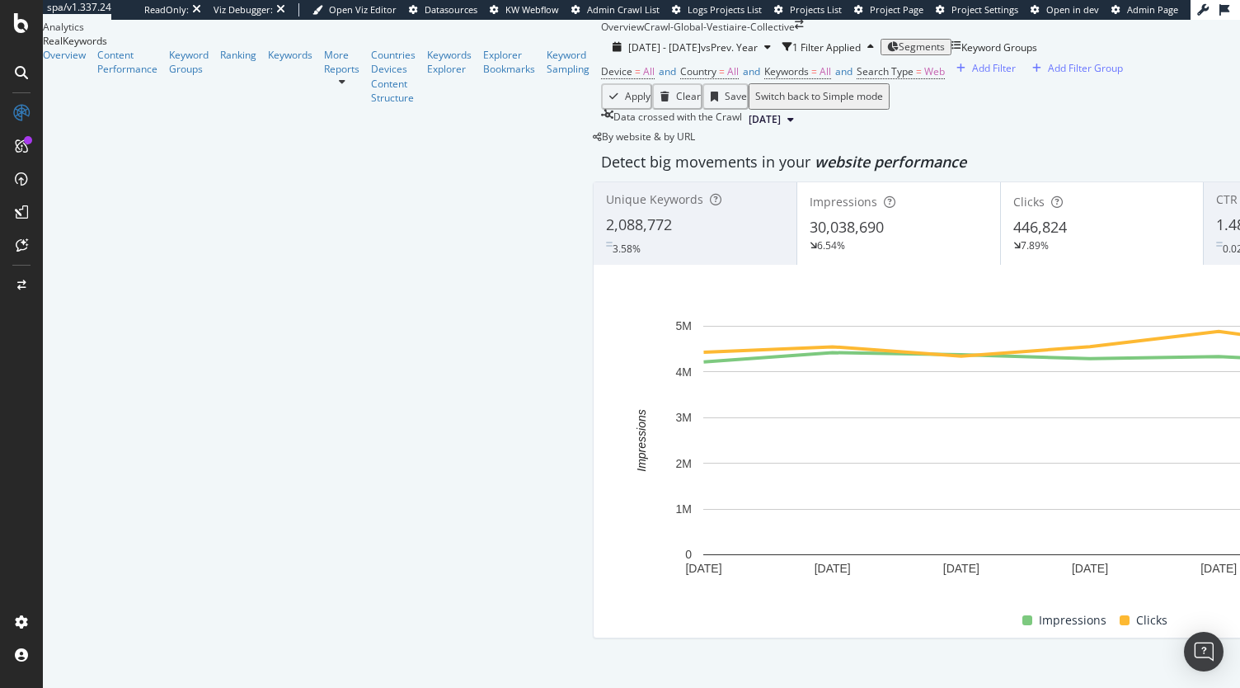
scroll to position [1949, 0]
